Goal: Information Seeking & Learning: Stay updated

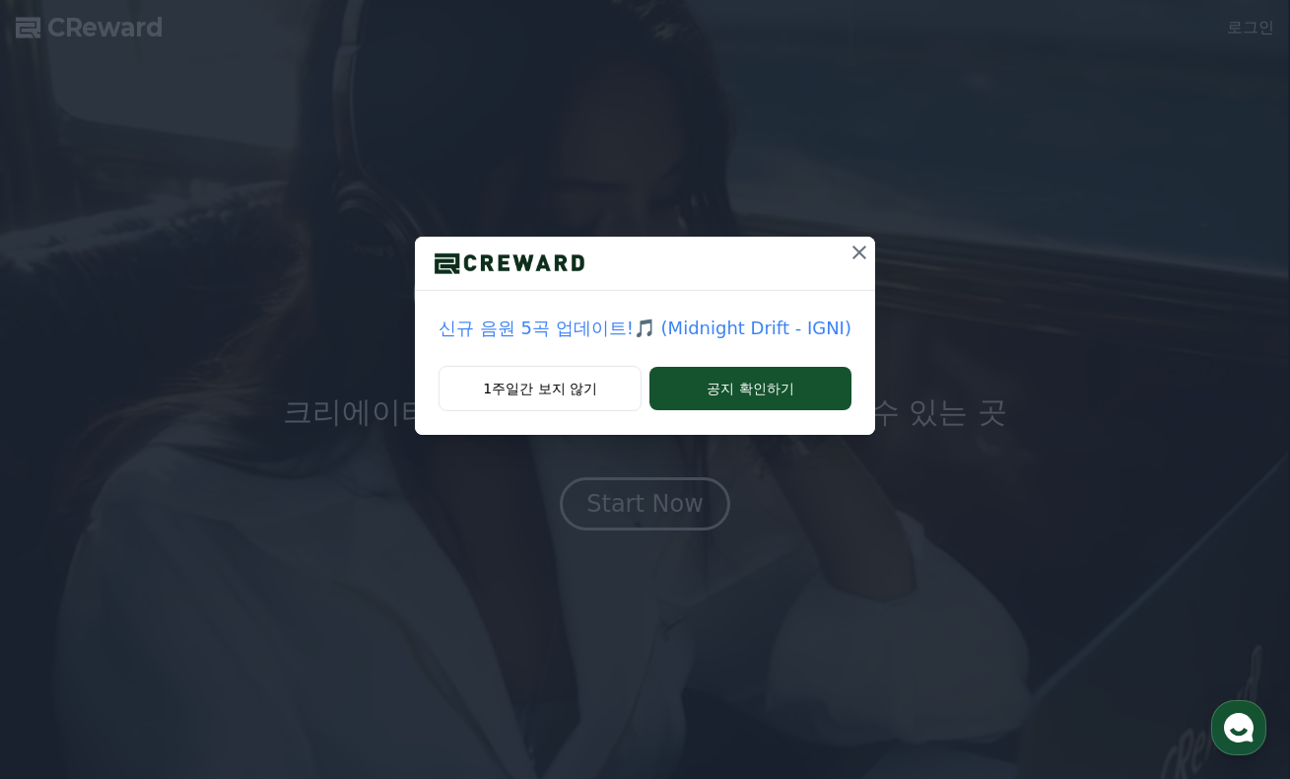
click at [848, 246] on icon at bounding box center [860, 252] width 24 height 24
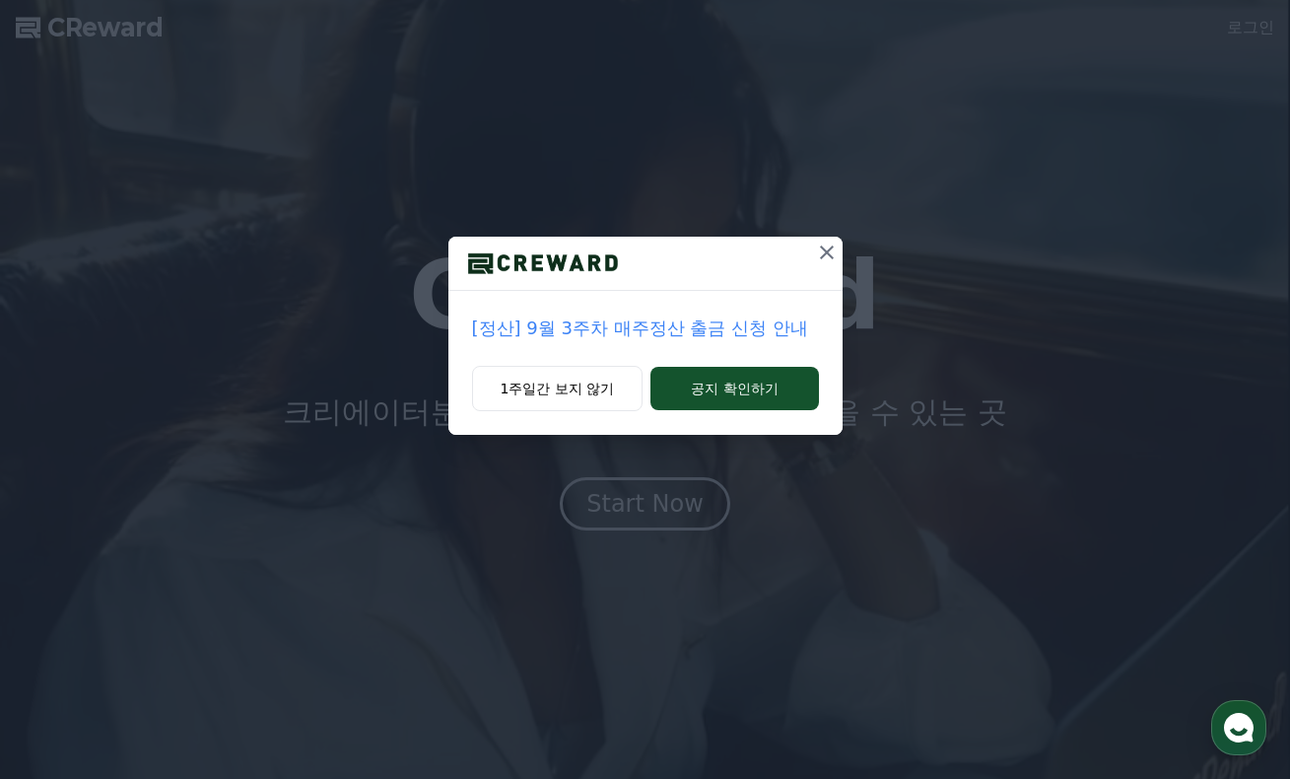
click at [824, 254] on icon at bounding box center [827, 252] width 14 height 14
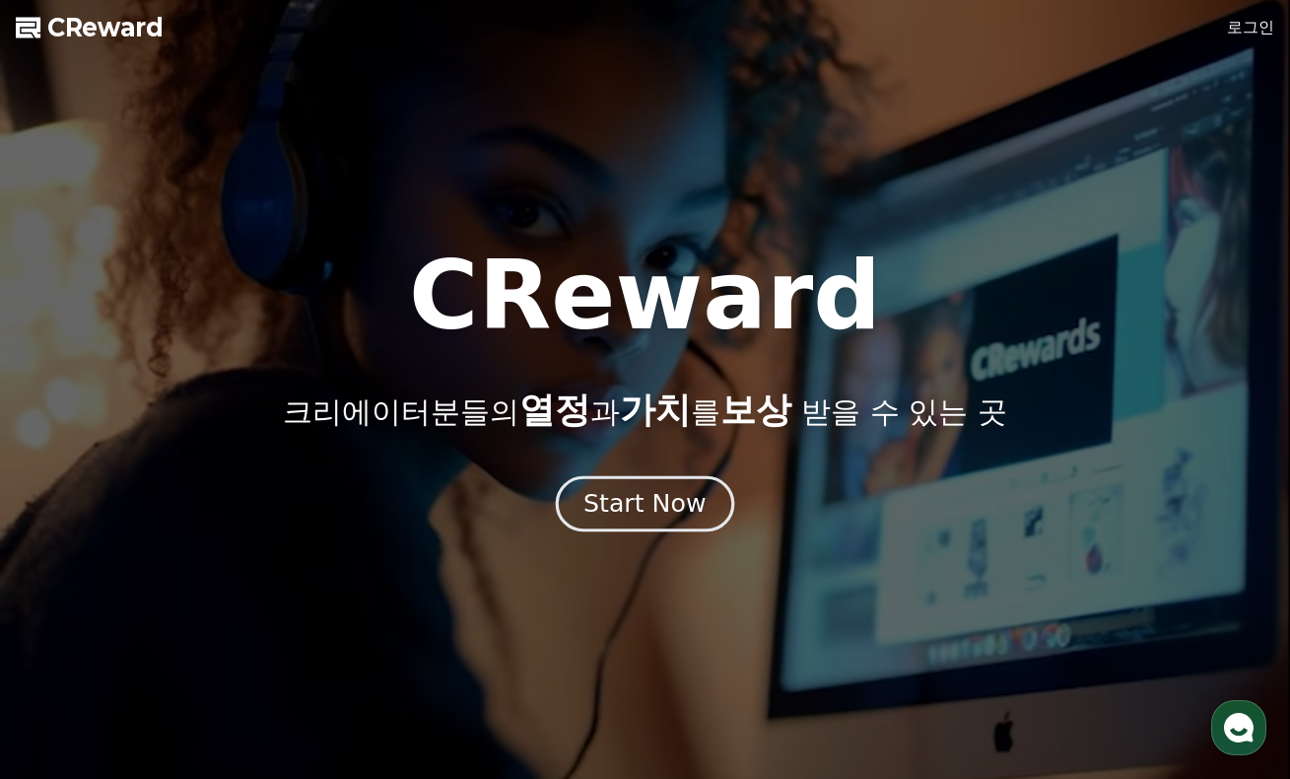
click at [661, 494] on div "Start Now" at bounding box center [644, 504] width 122 height 34
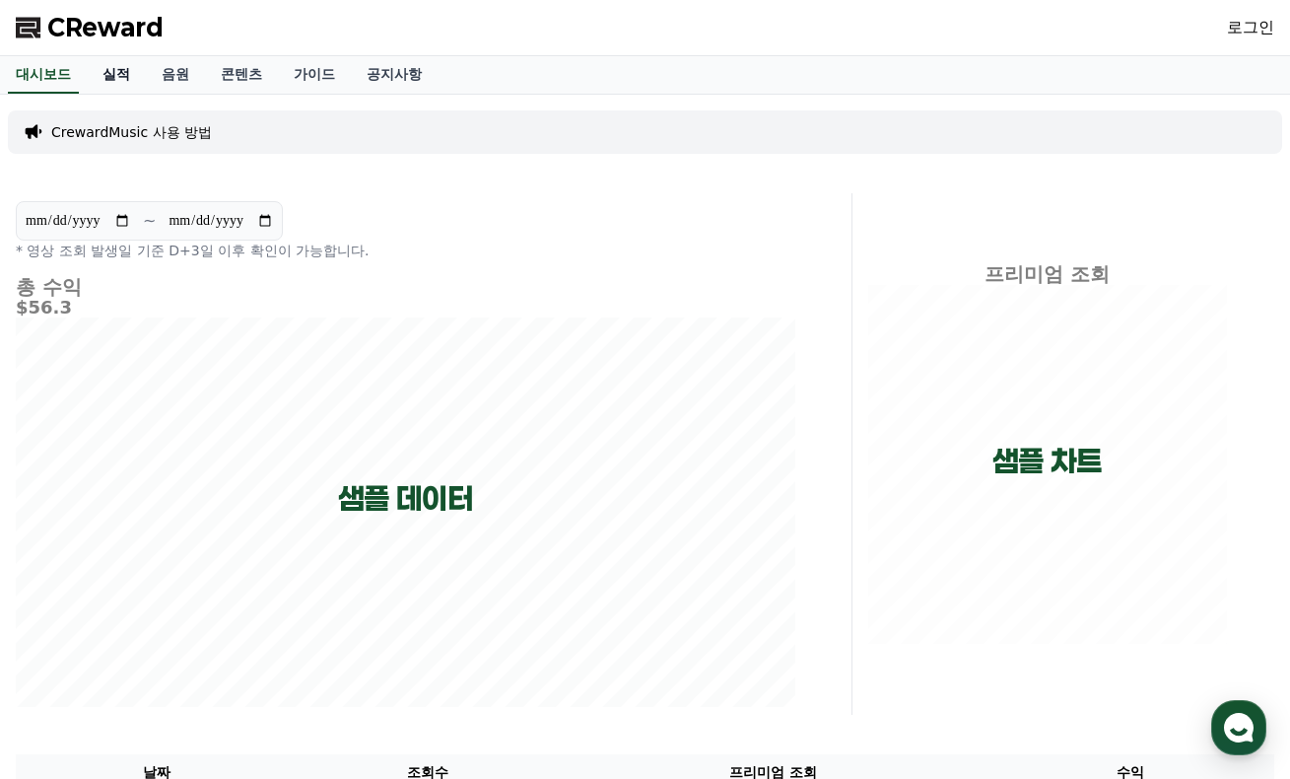
click at [106, 70] on link "실적" at bounding box center [116, 74] width 59 height 37
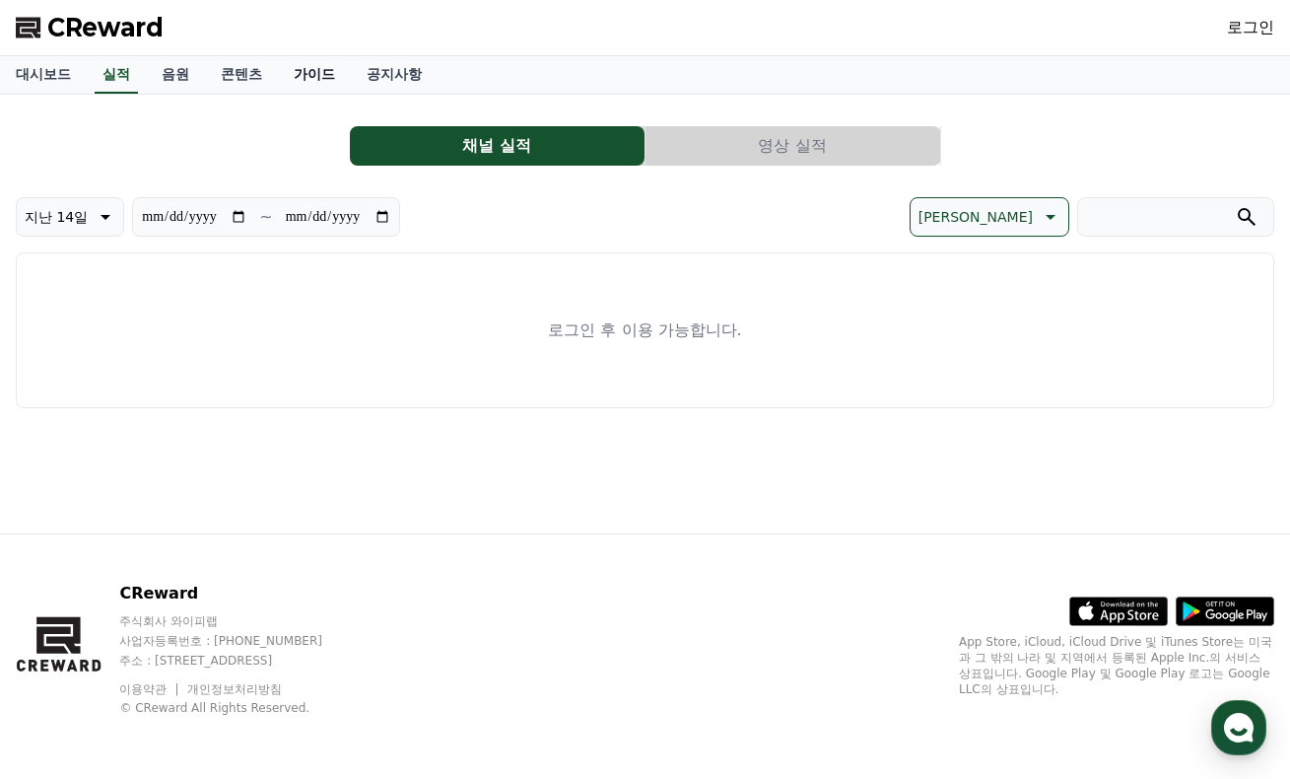
click at [308, 65] on link "가이드" at bounding box center [314, 74] width 73 height 37
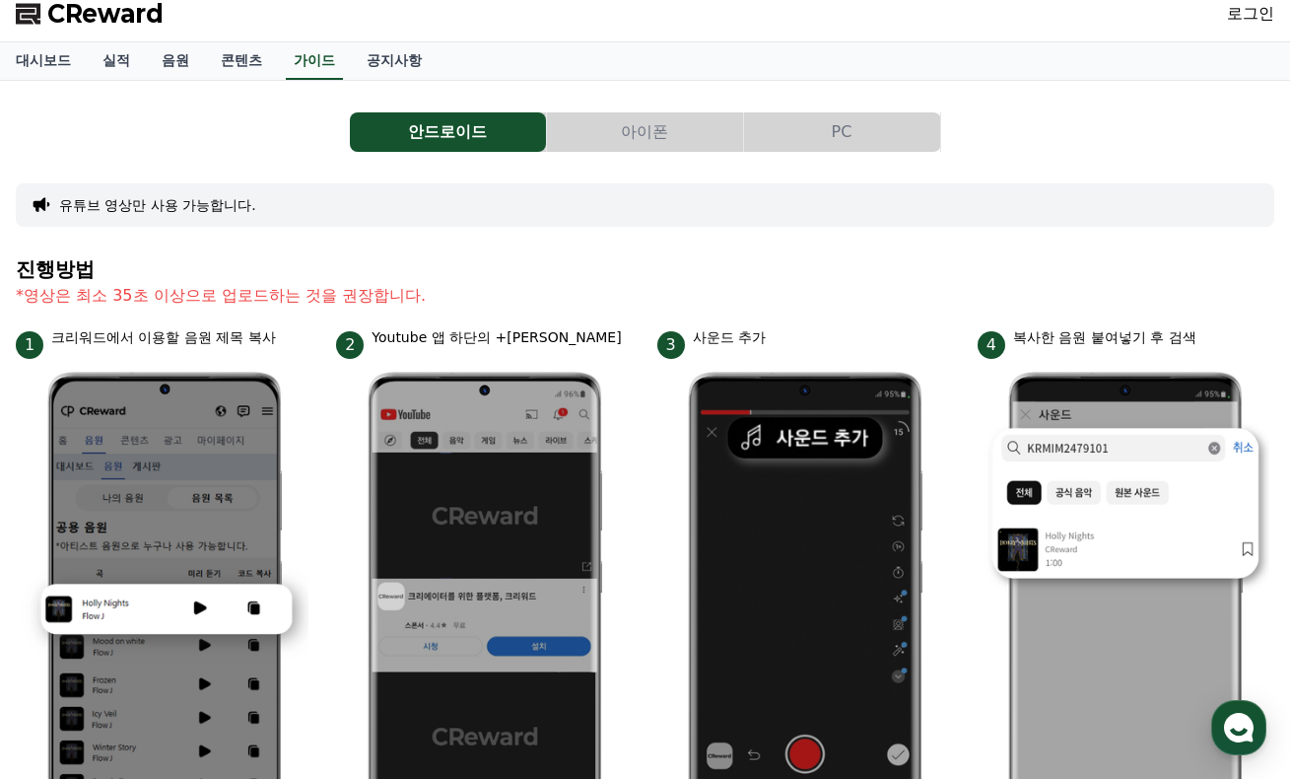
scroll to position [14, 0]
click at [369, 58] on link "공지사항" at bounding box center [394, 60] width 87 height 37
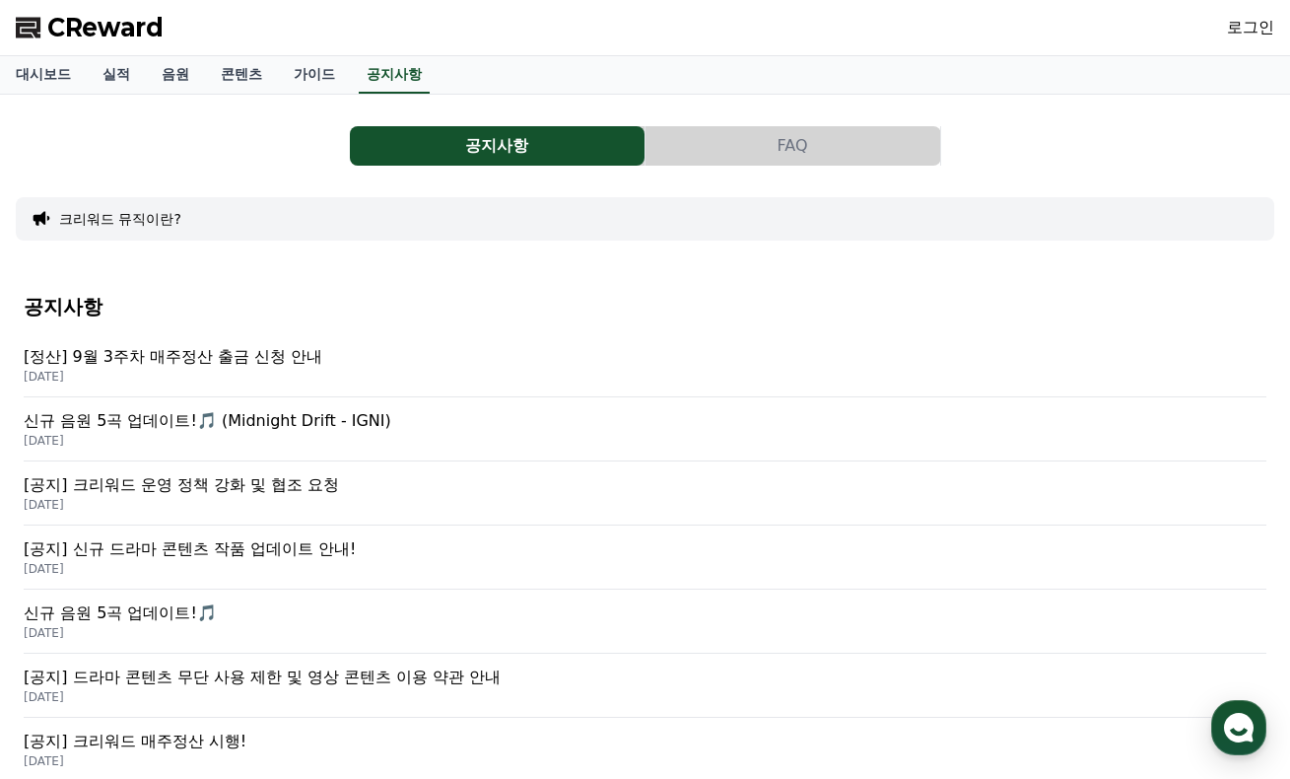
click at [260, 359] on p "[정산] 9월 3주차 매주정산 출금 신청 안내" at bounding box center [645, 357] width 1243 height 24
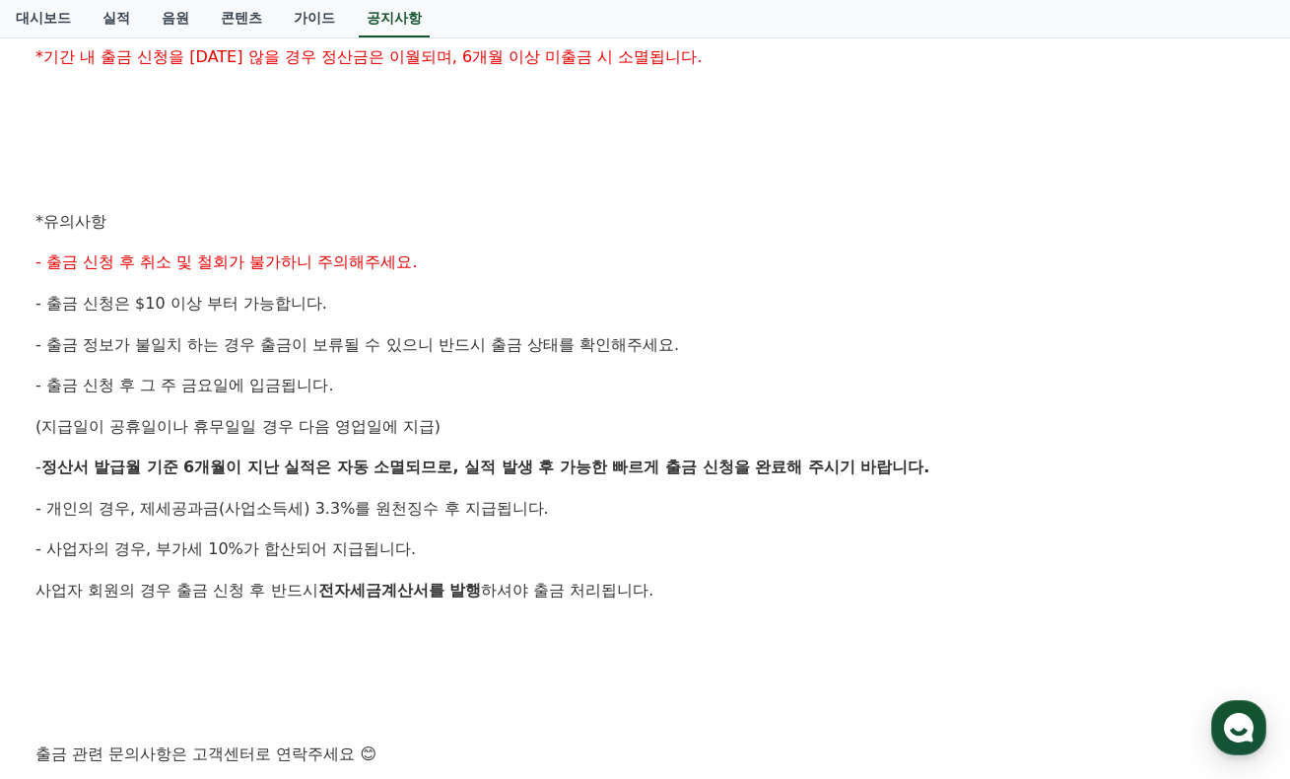
scroll to position [666, 0]
